Goal: Task Accomplishment & Management: Use online tool/utility

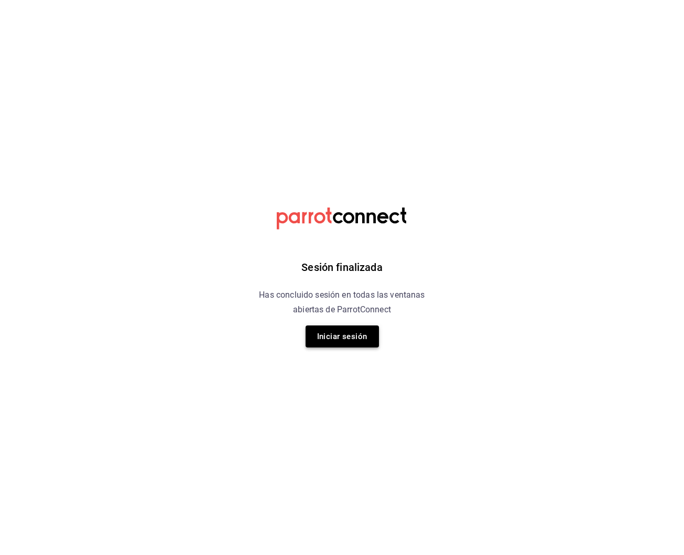
click at [349, 340] on button "Iniciar sesión" at bounding box center [342, 337] width 73 height 22
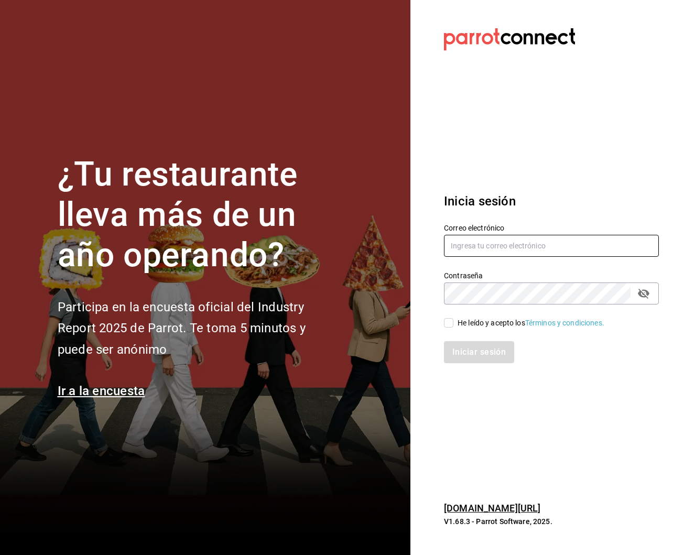
type input "[EMAIL_ADDRESS][DOMAIN_NAME]"
click at [486, 321] on div "He leído y acepto los Términos y condiciones." at bounding box center [531, 323] width 147 height 11
click at [453, 321] on input "He leído y acepto los Términos y condiciones." at bounding box center [448, 322] width 9 height 9
checkbox input "true"
click at [477, 355] on button "Iniciar sesión" at bounding box center [479, 352] width 71 height 22
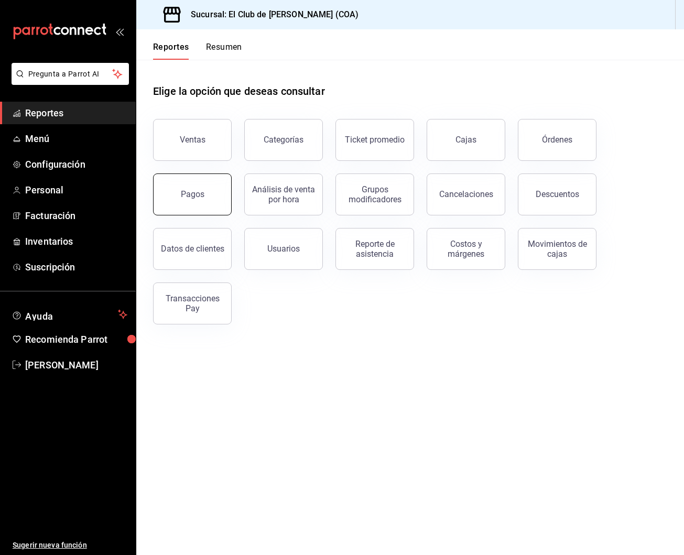
click at [202, 196] on div "Pagos" at bounding box center [193, 194] width 24 height 10
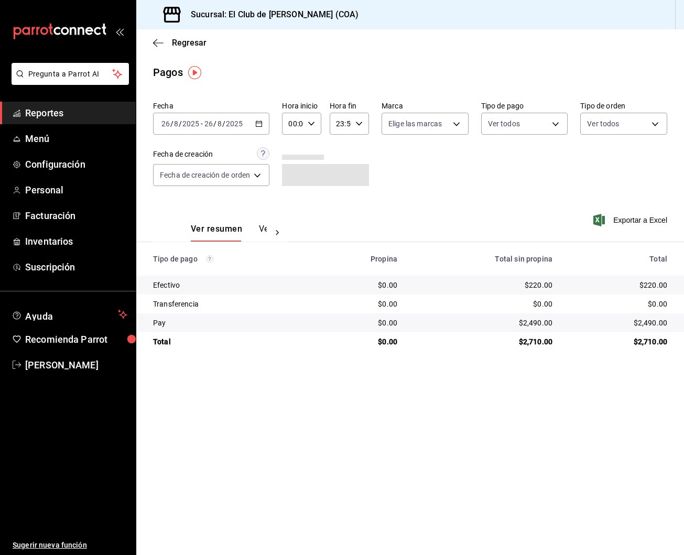
click at [307, 127] on div "00:00 Hora inicio" at bounding box center [301, 124] width 39 height 22
click at [293, 168] on div "15" at bounding box center [293, 155] width 20 height 25
click at [294, 160] on span "15" at bounding box center [292, 156] width 3 height 8
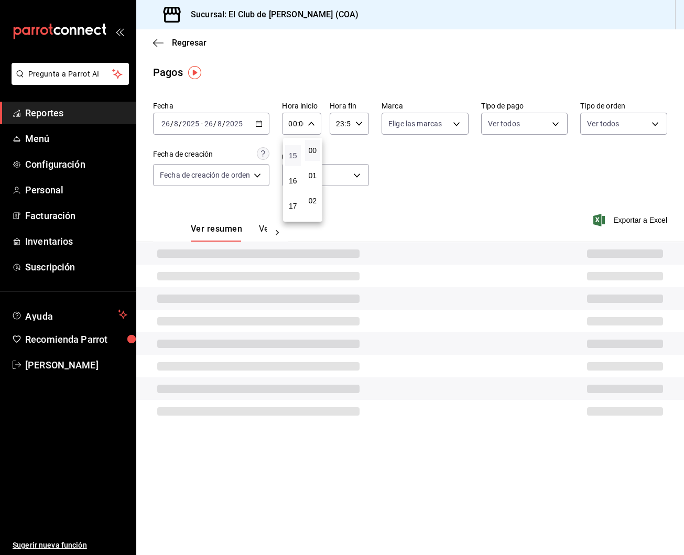
type input "15:00"
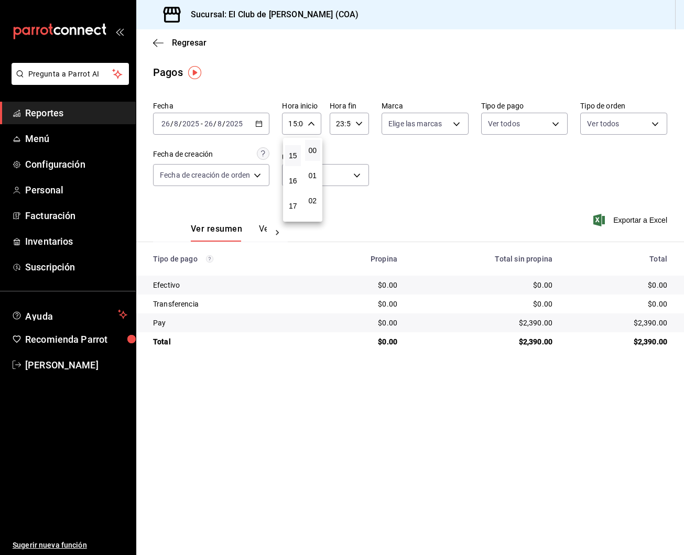
click at [448, 176] on div at bounding box center [342, 277] width 684 height 555
click at [492, 235] on div "Ver resumen Ver pagos Exportar a Excel" at bounding box center [410, 227] width 548 height 56
